Goal: Transaction & Acquisition: Obtain resource

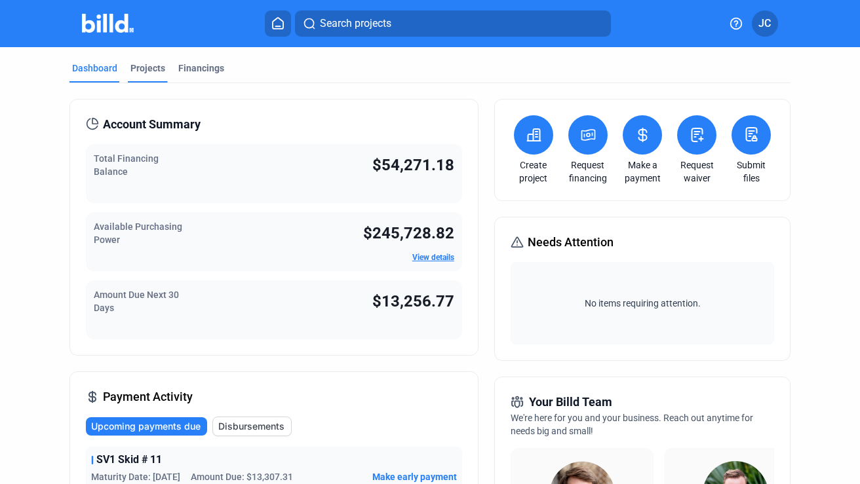
click at [154, 66] on div "Projects" at bounding box center [147, 68] width 35 height 13
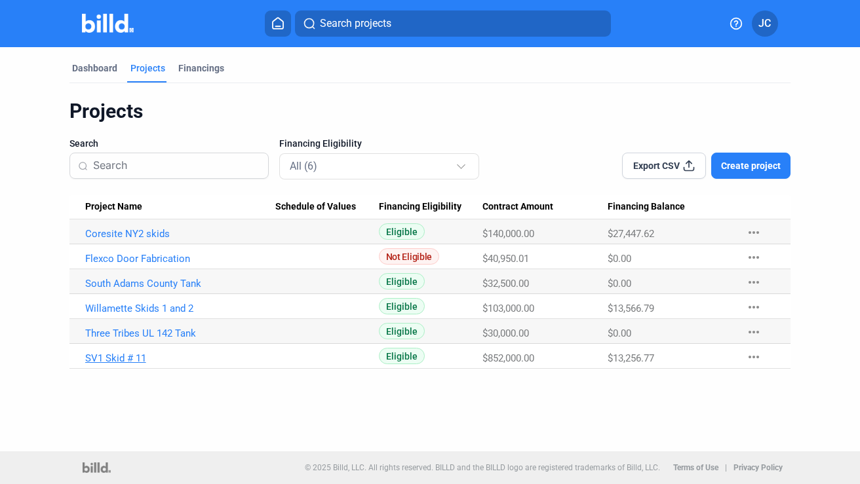
click at [128, 358] on link "SV1 Skid # 11" at bounding box center [180, 359] width 191 height 12
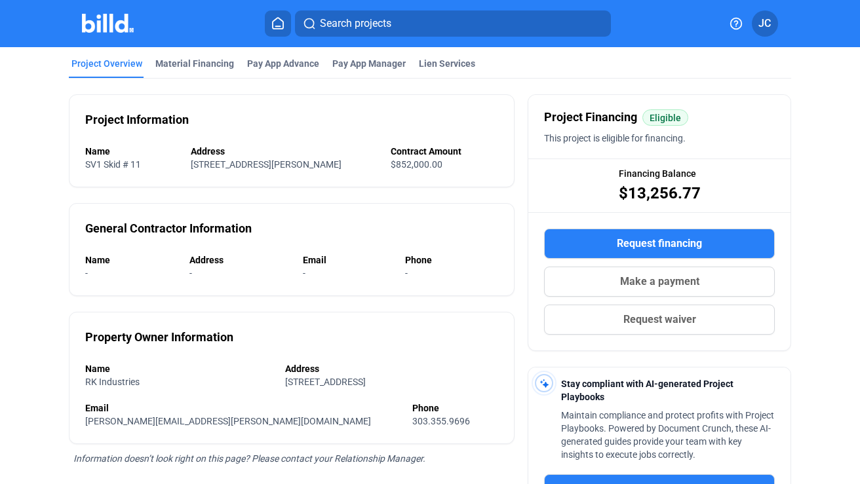
scroll to position [73, 0]
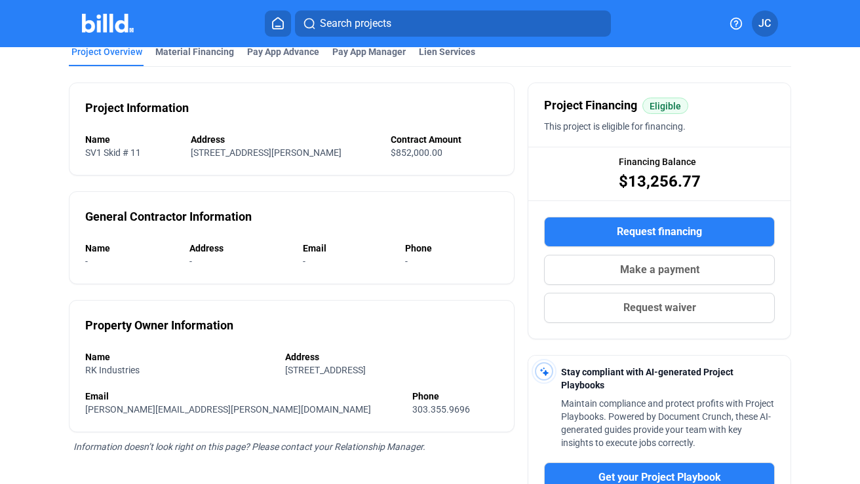
click at [645, 235] on span "Request financing" at bounding box center [659, 232] width 85 height 16
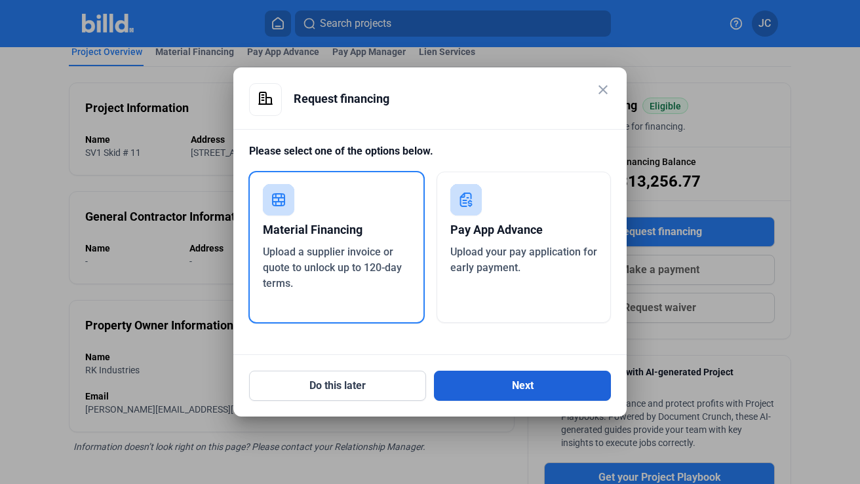
click at [508, 377] on button "Next" at bounding box center [522, 386] width 177 height 30
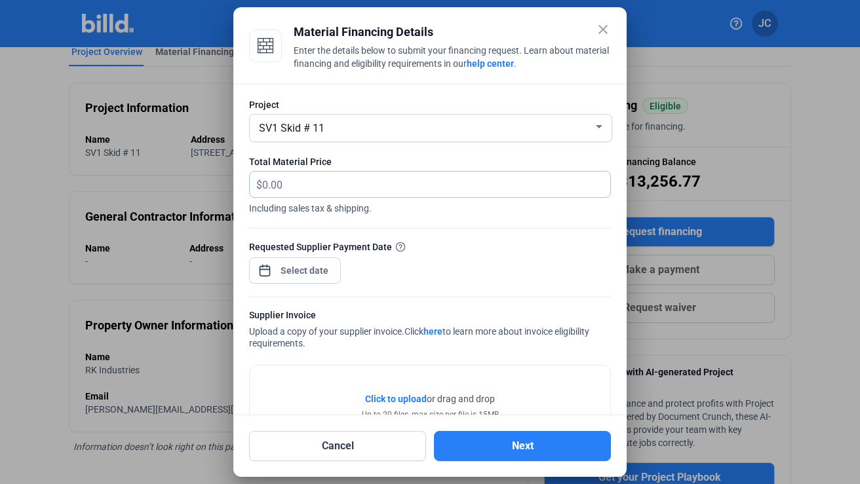
click at [343, 183] on input "text" at bounding box center [436, 185] width 348 height 26
click at [308, 278] on div "close Material Financing Details Enter the details below to submit your financi…" at bounding box center [430, 242] width 860 height 484
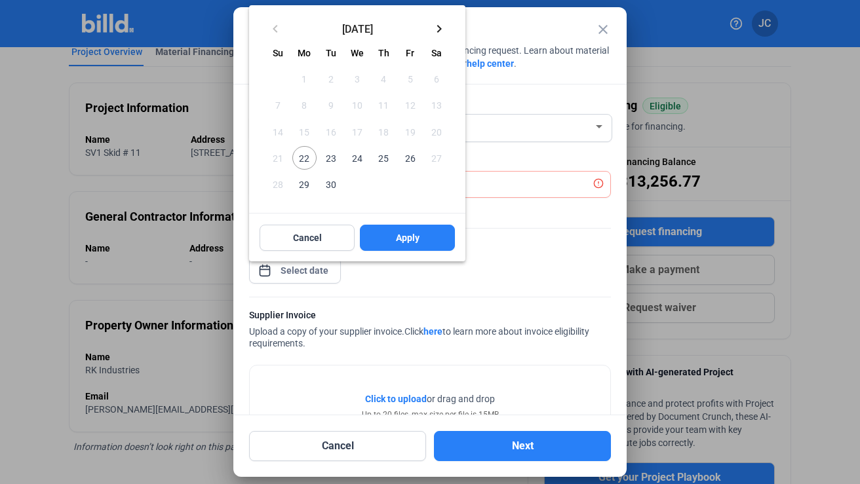
click at [303, 157] on span "22" at bounding box center [304, 158] width 24 height 24
click at [402, 240] on span "Apply" at bounding box center [408, 237] width 24 height 13
type input "[DATE]"
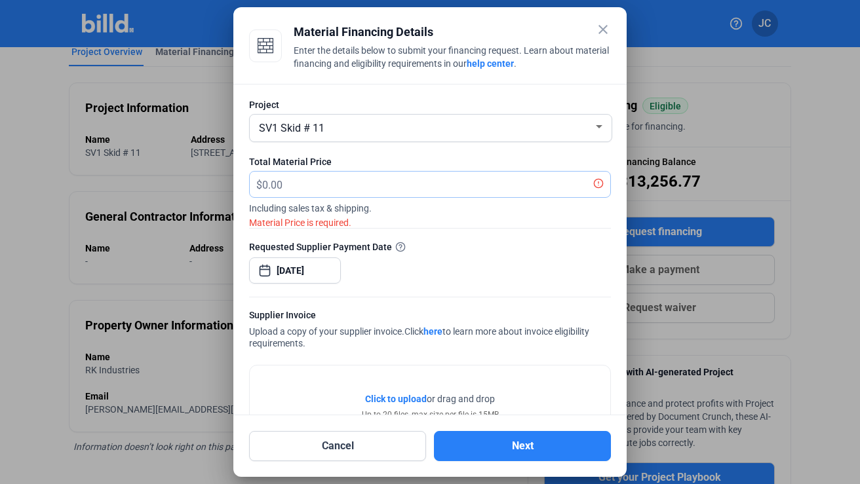
click at [356, 188] on input "text" at bounding box center [428, 185] width 333 height 26
type input "6,518.82"
click at [479, 273] on div "Requested Supplier Payment Date [DATE]" at bounding box center [430, 268] width 362 height 57
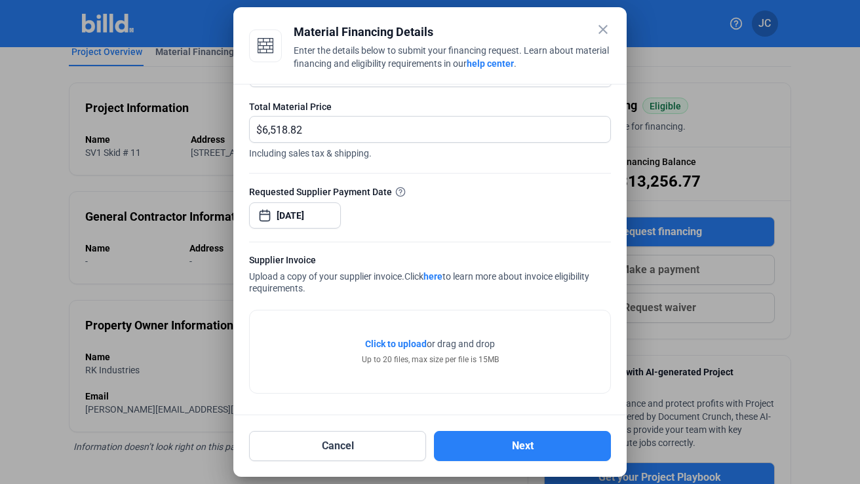
scroll to position [55, 0]
click at [385, 347] on span "Click to upload" at bounding box center [396, 344] width 62 height 10
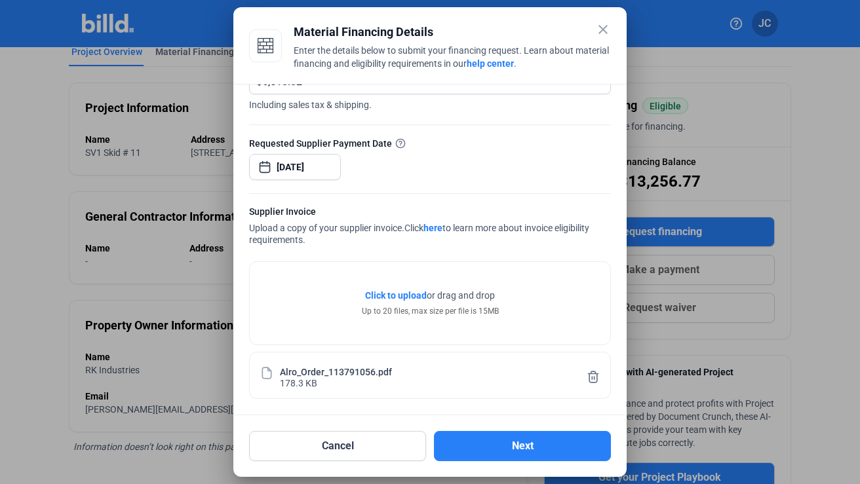
scroll to position [104, 0]
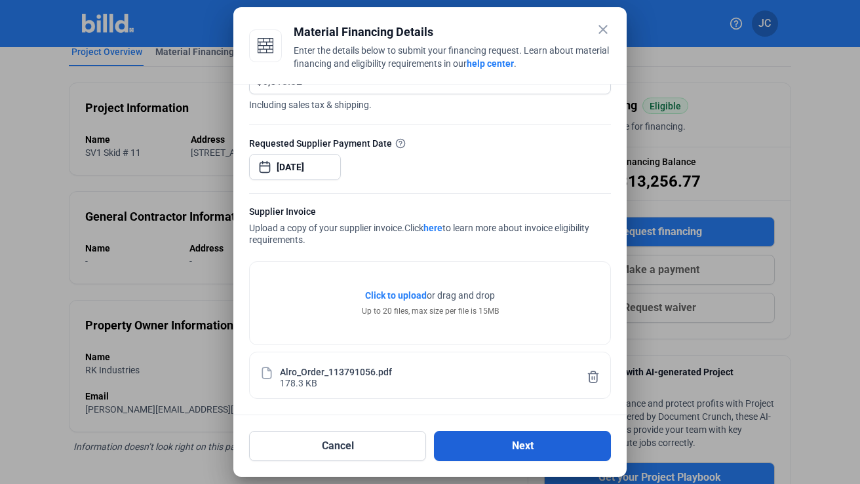
click at [522, 446] on button "Next" at bounding box center [522, 446] width 177 height 30
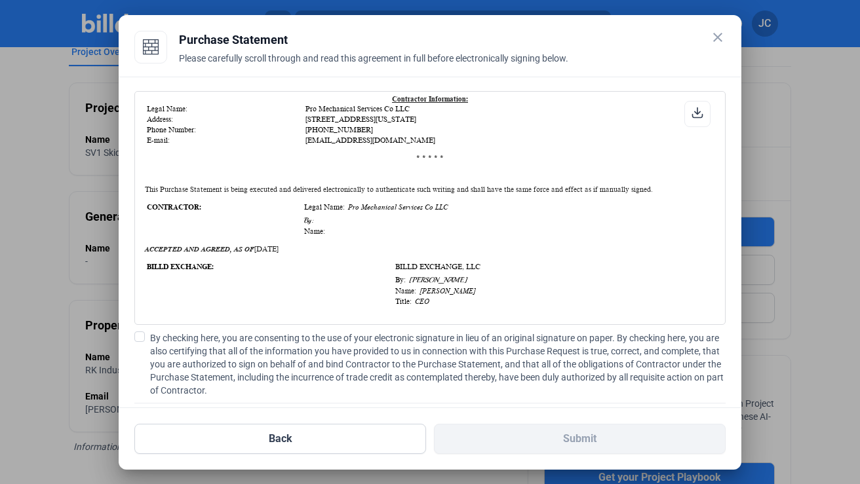
scroll to position [352, 0]
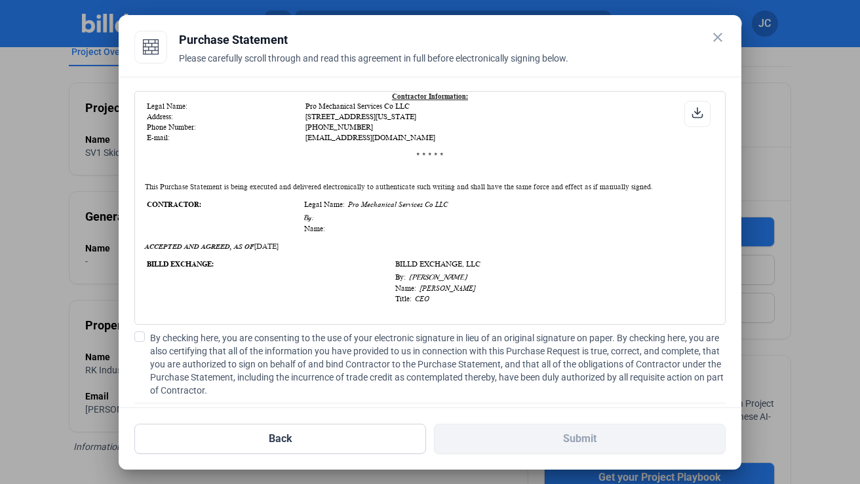
click at [142, 336] on span at bounding box center [139, 337] width 10 height 10
click at [0, 0] on input "By checking here, you are consenting to the use of your electronic signature in…" at bounding box center [0, 0] width 0 height 0
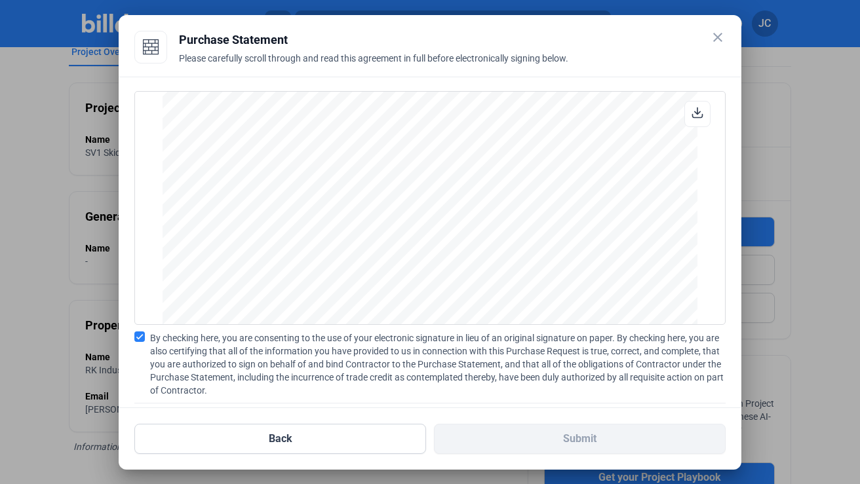
scroll to position [1008, 0]
click at [311, 436] on button "Back" at bounding box center [280, 439] width 292 height 30
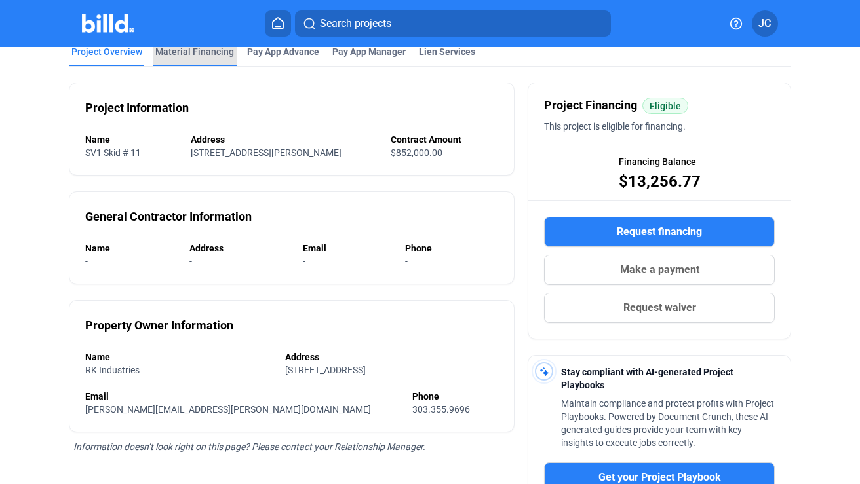
click at [207, 50] on div "Material Financing" at bounding box center [194, 51] width 79 height 13
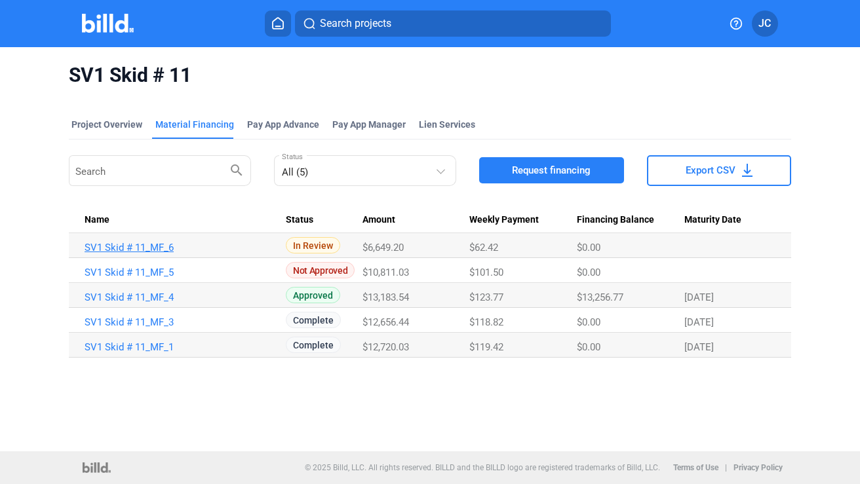
click at [145, 247] on link "SV1 Skid # 11_MF_6" at bounding box center [180, 248] width 191 height 12
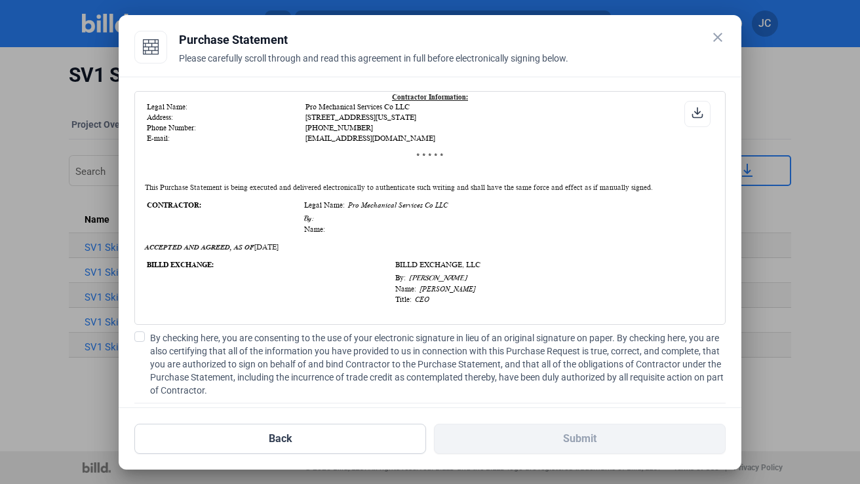
scroll to position [351, 0]
click at [720, 36] on mat-icon "close" at bounding box center [718, 37] width 16 height 16
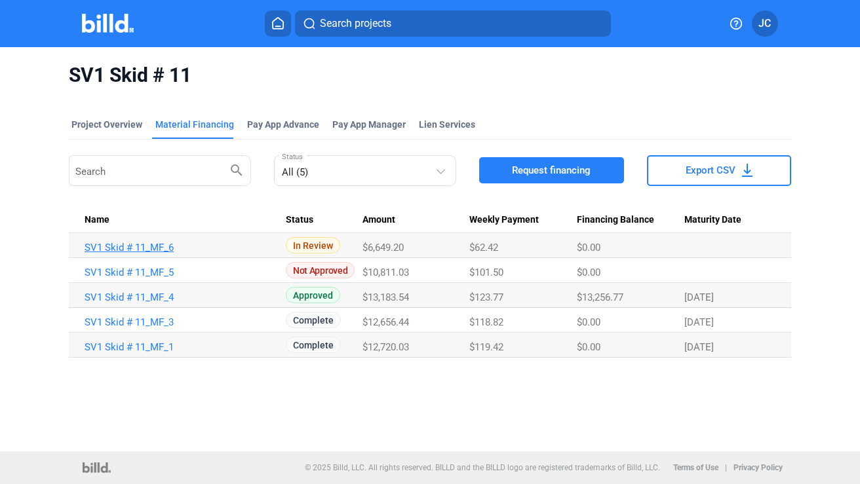
click at [155, 248] on link "SV1 Skid # 11_MF_6" at bounding box center [180, 248] width 191 height 12
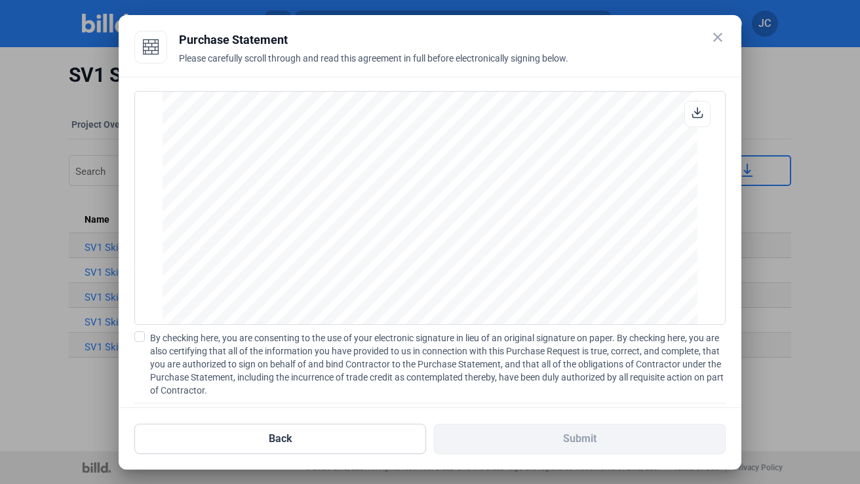
scroll to position [1088, 0]
click at [143, 337] on span at bounding box center [139, 337] width 10 height 10
click at [0, 0] on input "By checking here, you are consenting to the use of your electronic signature in…" at bounding box center [0, 0] width 0 height 0
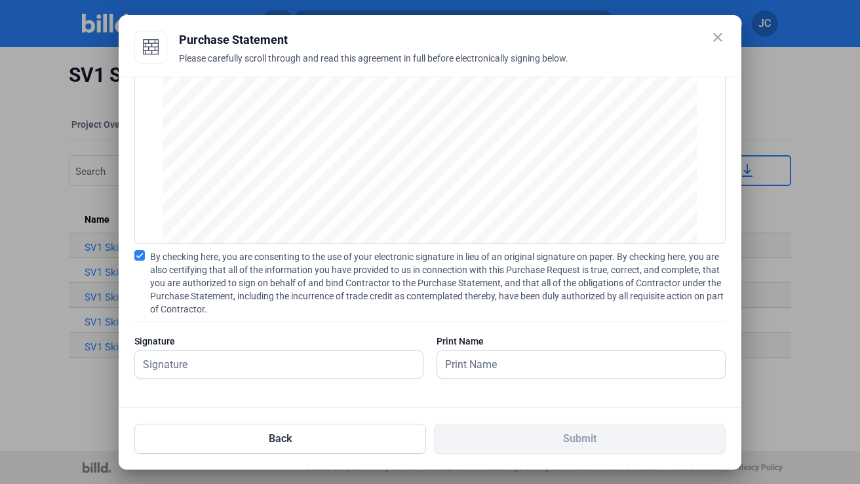
scroll to position [0, 0]
click at [717, 38] on mat-icon "close" at bounding box center [718, 37] width 16 height 16
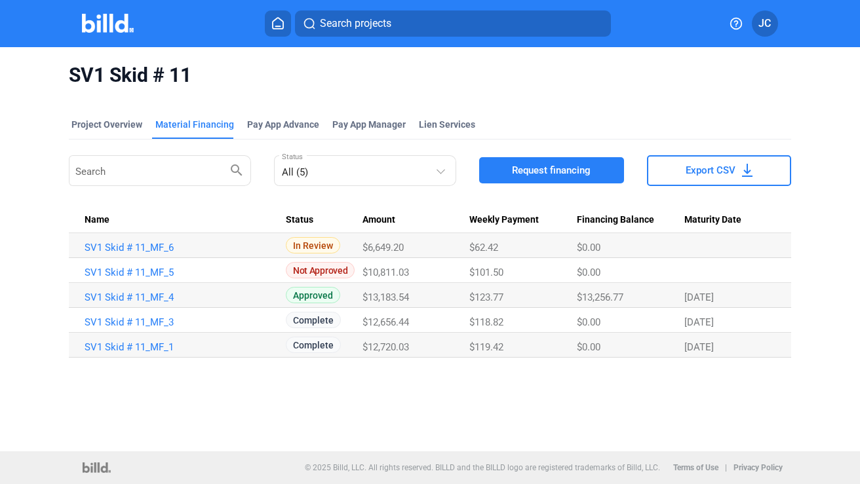
click at [524, 168] on span "Request financing" at bounding box center [551, 170] width 79 height 13
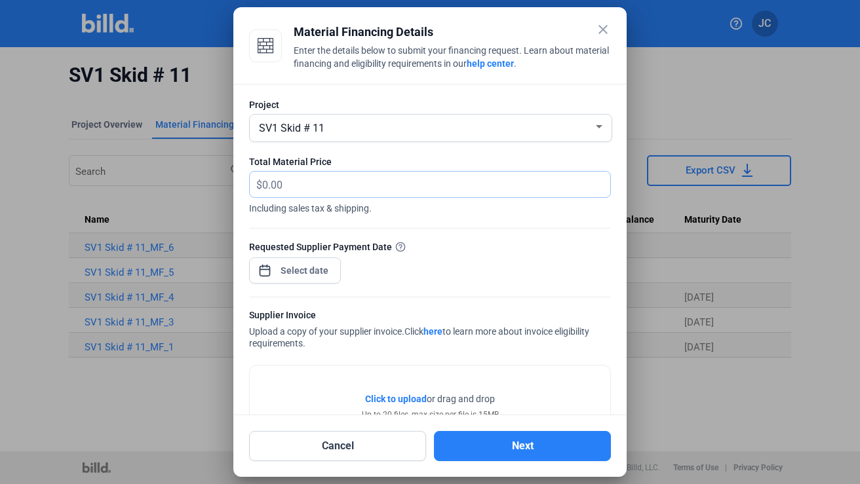
click at [284, 184] on input "text" at bounding box center [428, 185] width 333 height 26
type input "7,004.89"
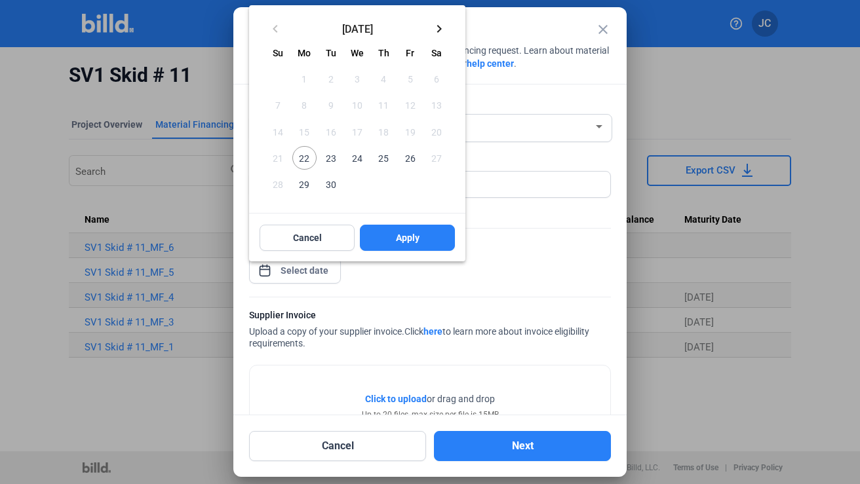
click at [303, 272] on div "close Material Financing Details Enter the details below to submit your financi…" at bounding box center [430, 242] width 860 height 484
click at [307, 155] on span "22" at bounding box center [304, 158] width 24 height 24
click at [411, 246] on button "Apply" at bounding box center [407, 238] width 95 height 26
type input "[DATE]"
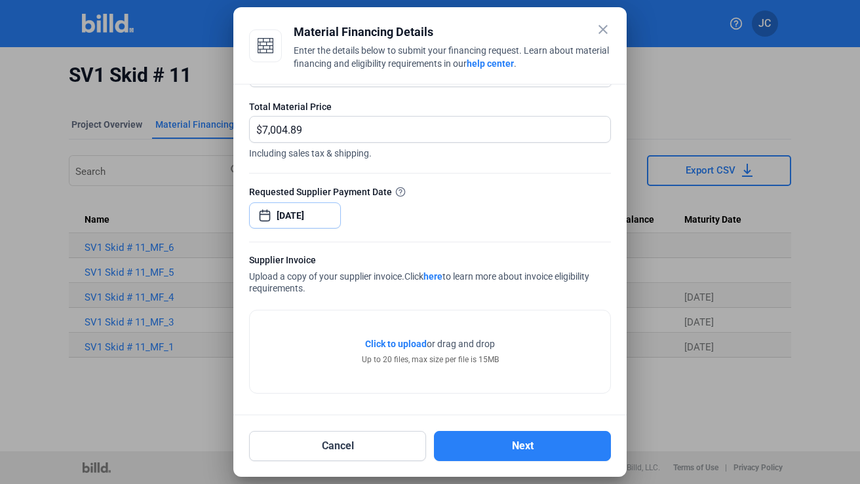
scroll to position [55, 0]
click at [398, 345] on span "Click to upload" at bounding box center [396, 344] width 62 height 10
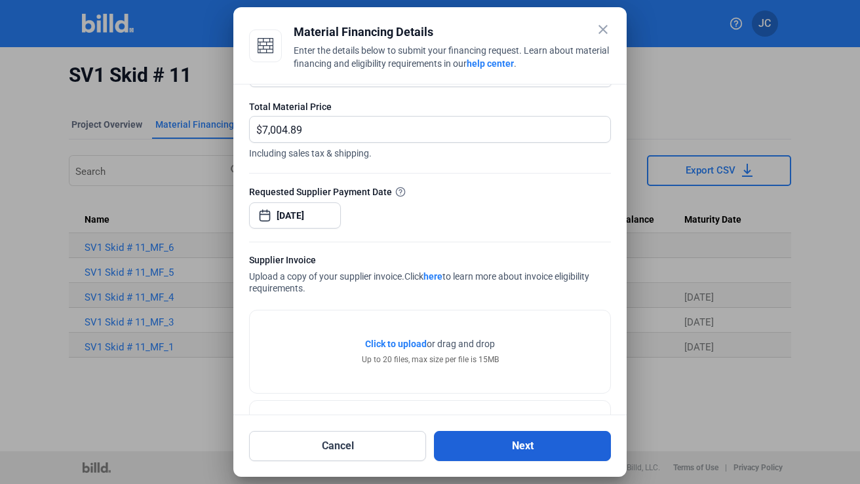
click at [518, 448] on button "Next" at bounding box center [522, 446] width 177 height 30
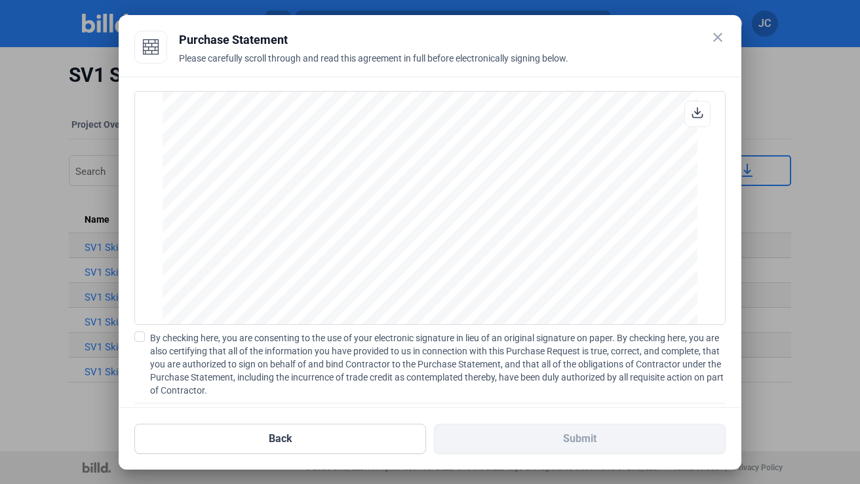
scroll to position [1088, 0]
click at [142, 337] on span at bounding box center [139, 337] width 10 height 10
click at [0, 0] on input "By checking here, you are consenting to the use of your electronic signature in…" at bounding box center [0, 0] width 0 height 0
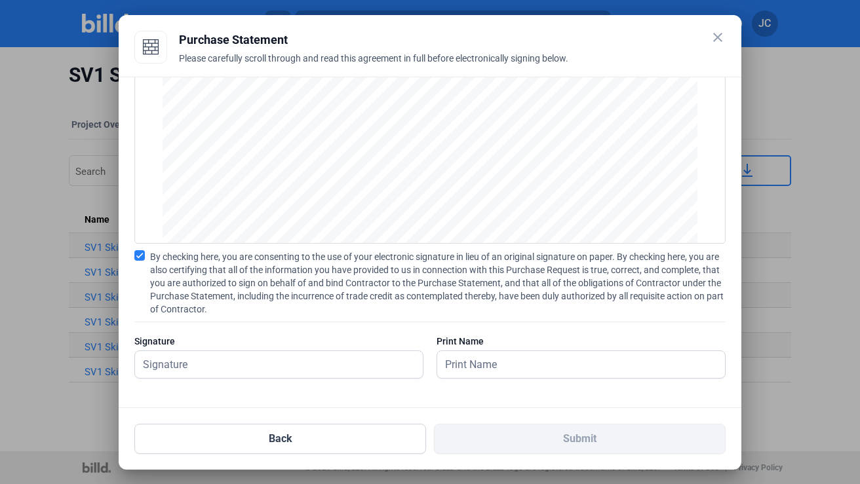
scroll to position [81, 0]
click at [206, 372] on input "text" at bounding box center [271, 364] width 273 height 27
type input "[PERSON_NAME]"
click at [454, 368] on input "text" at bounding box center [581, 364] width 288 height 27
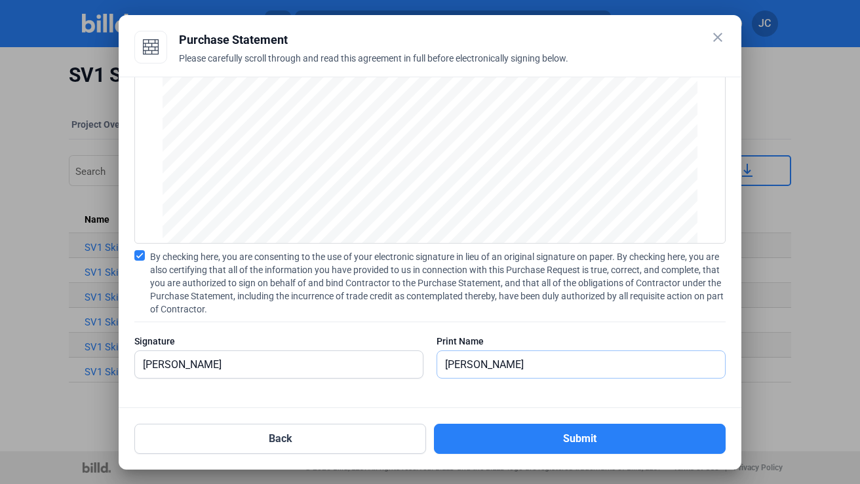
type input "[PERSON_NAME]"
click at [580, 400] on div "PURCHASE STATEMENT This PURCHASE STATEMENT is being executed and delivered purs…" at bounding box center [430, 243] width 622 height 332
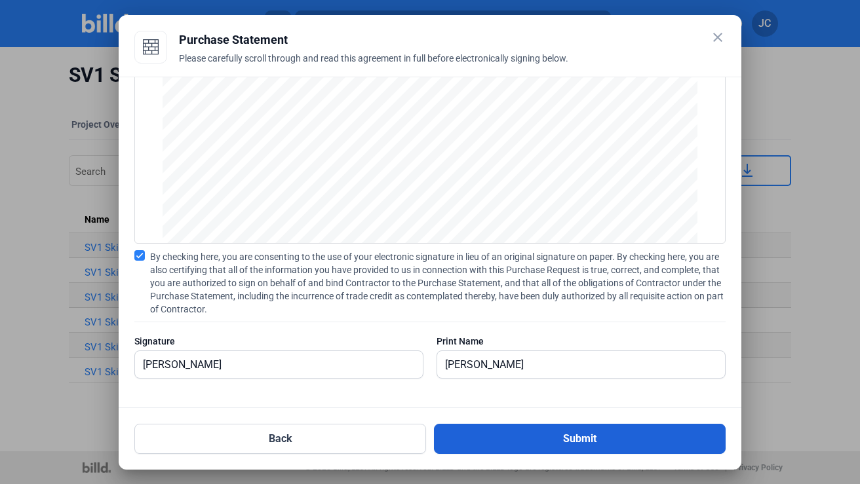
click at [578, 438] on button "Submit" at bounding box center [580, 439] width 292 height 30
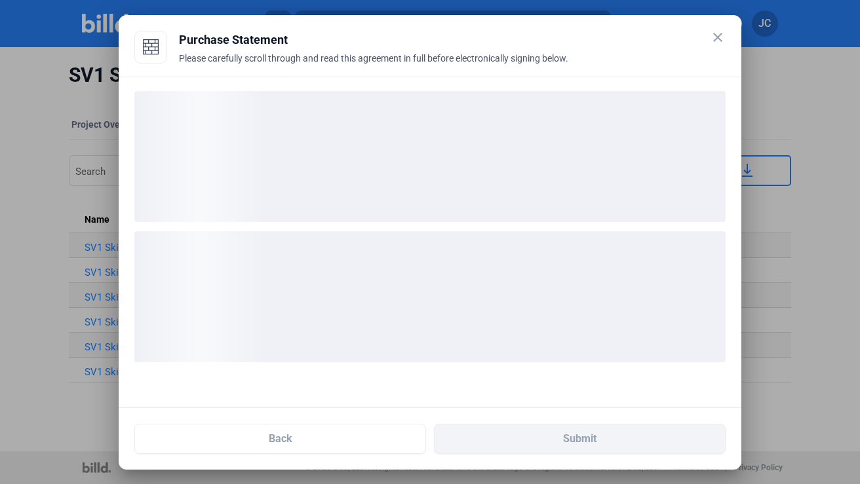
scroll to position [0, 0]
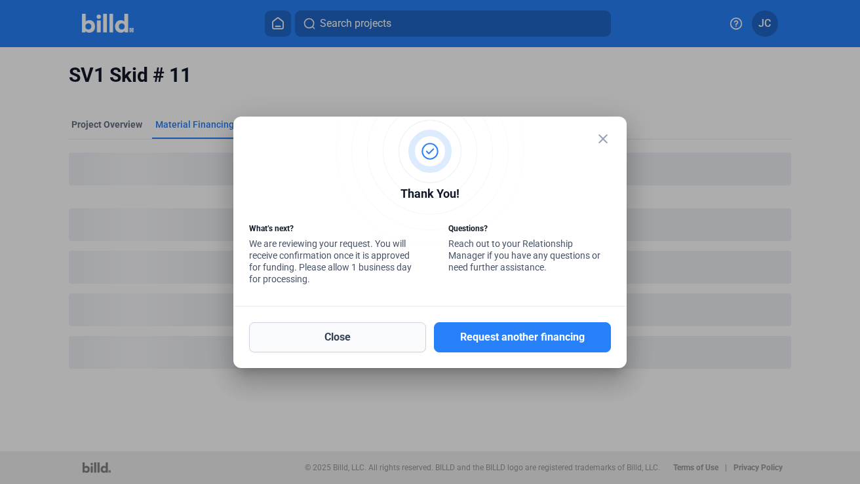
click at [365, 345] on button "Close" at bounding box center [337, 337] width 177 height 30
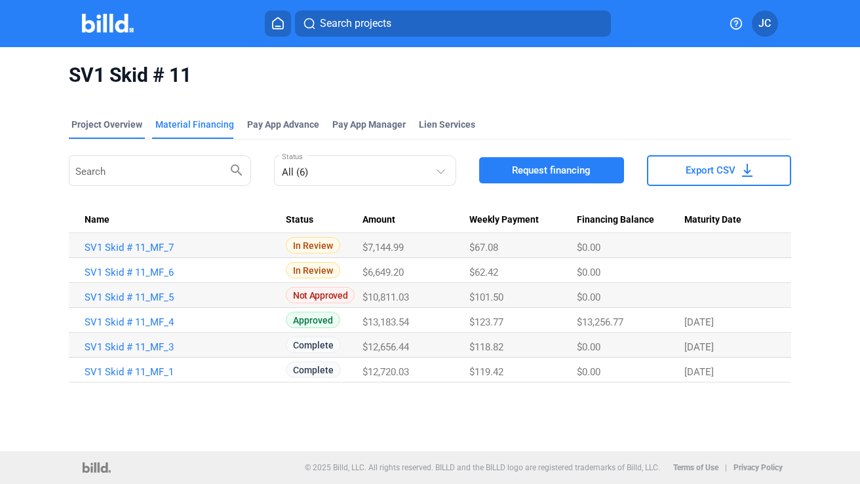
click at [111, 126] on div "Project Overview" at bounding box center [106, 124] width 71 height 13
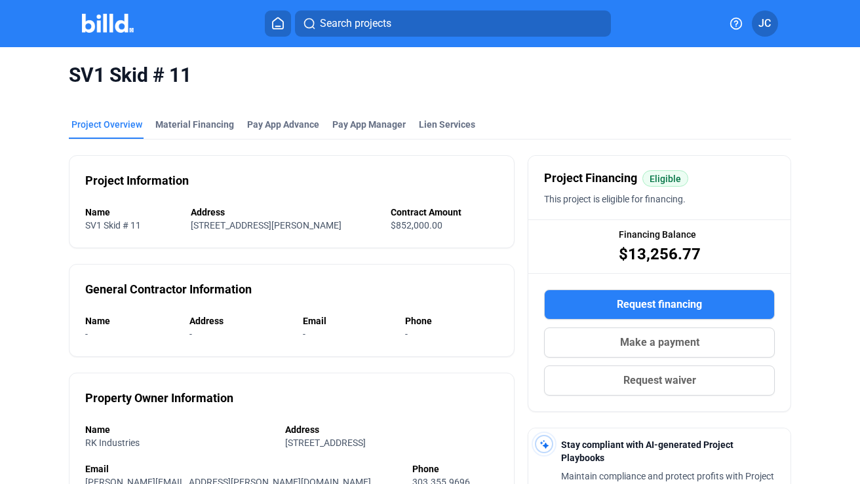
click at [276, 27] on icon at bounding box center [278, 23] width 10 height 11
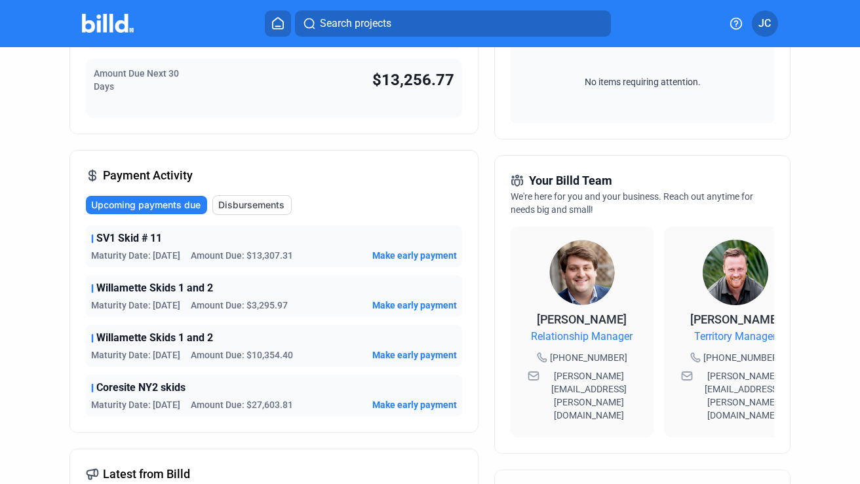
scroll to position [224, 0]
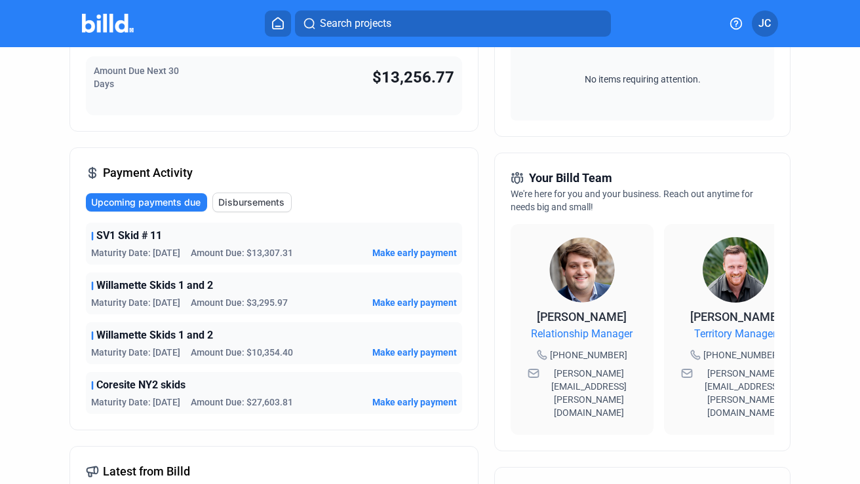
click at [212, 123] on div "Account Summary Total Financing Balance $54,271.18 Available Purchasing Power $…" at bounding box center [273, 3] width 409 height 257
